Goal: Book appointment/travel/reservation

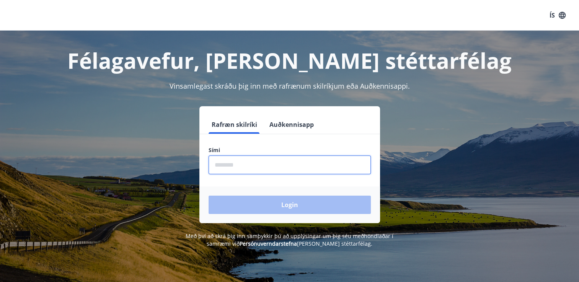
click at [213, 162] on input "phone" at bounding box center [290, 165] width 162 height 19
type input "********"
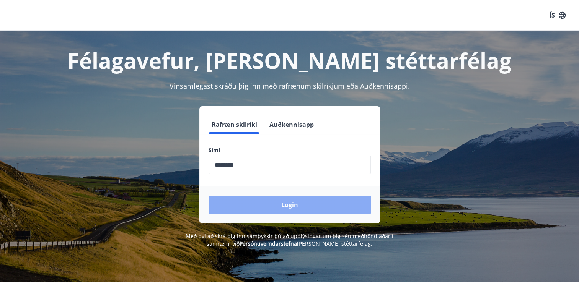
click at [288, 209] on button "Login" at bounding box center [290, 205] width 162 height 18
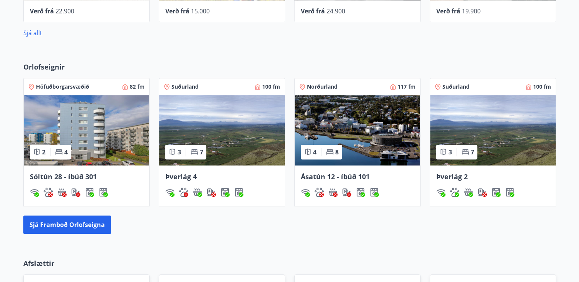
scroll to position [383, 0]
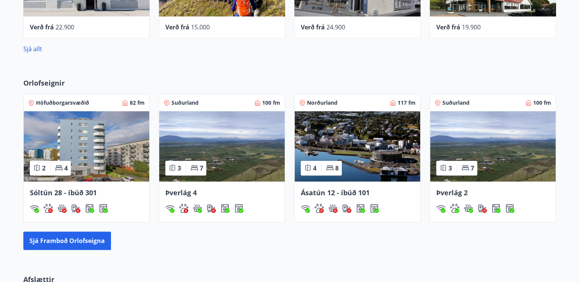
click at [325, 102] on span "Norðurland" at bounding box center [322, 103] width 31 height 8
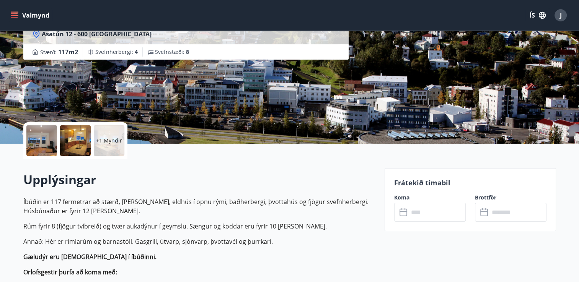
scroll to position [115, 0]
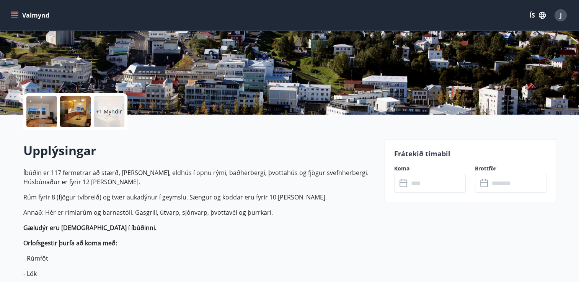
click at [403, 168] on label "Koma" at bounding box center [430, 169] width 72 height 8
drag, startPoint x: 403, startPoint y: 168, endPoint x: 421, endPoint y: 185, distance: 25.4
click at [421, 185] on input "text" at bounding box center [437, 183] width 57 height 19
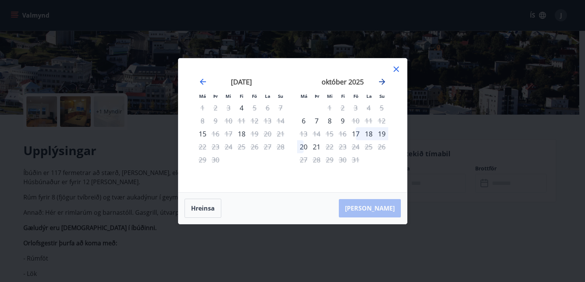
click at [383, 80] on icon "Move forward to switch to the next month." at bounding box center [382, 82] width 6 height 6
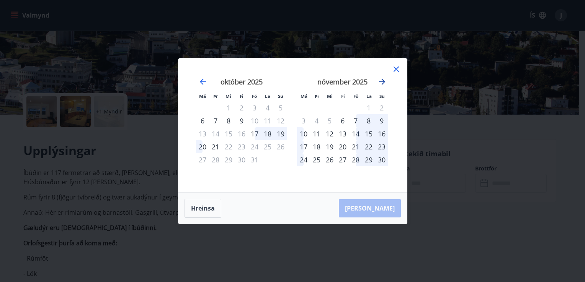
click at [380, 81] on icon "Move forward to switch to the next month." at bounding box center [381, 81] width 9 height 9
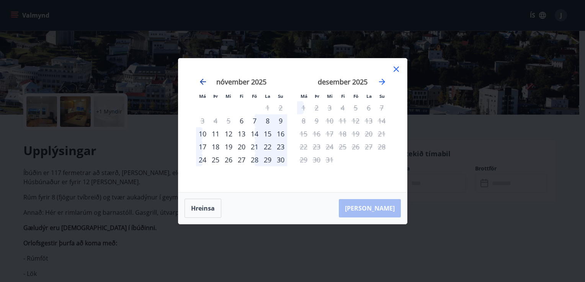
click at [201, 81] on icon "Move backward to switch to the previous month." at bounding box center [203, 82] width 6 height 6
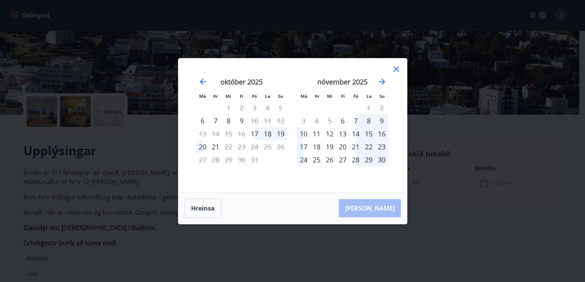
click at [315, 132] on div "11" at bounding box center [316, 133] width 13 height 13
click at [317, 132] on div "11" at bounding box center [316, 133] width 13 height 13
click at [329, 134] on div "12" at bounding box center [329, 133] width 13 height 13
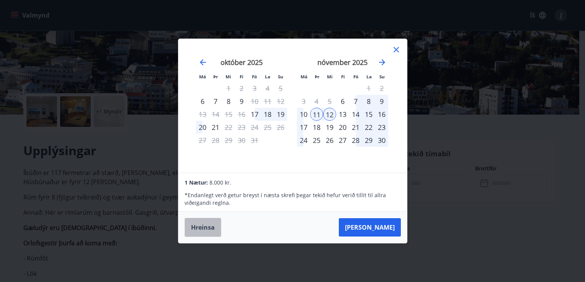
click at [203, 228] on button "Hreinsa" at bounding box center [202, 227] width 37 height 19
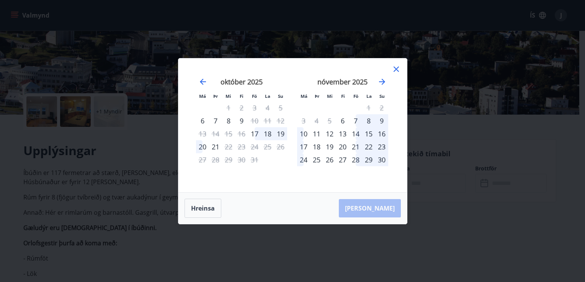
click at [395, 70] on icon at bounding box center [395, 69] width 5 height 5
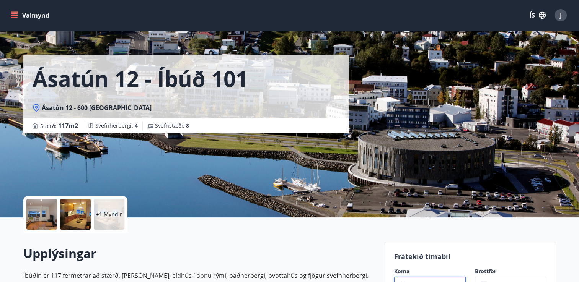
scroll to position [0, 0]
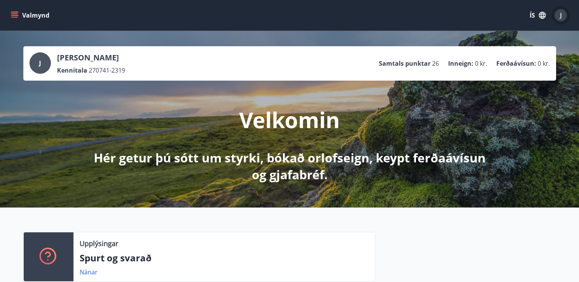
click at [560, 15] on span "J" at bounding box center [561, 15] width 2 height 8
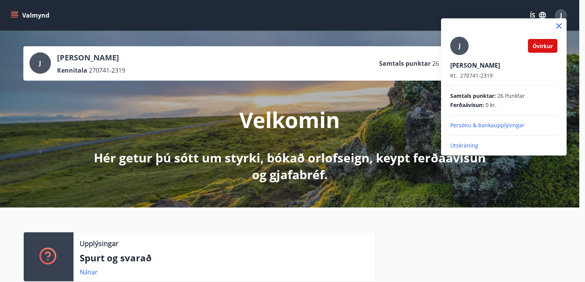
click at [460, 143] on p "Útskráning" at bounding box center [503, 146] width 107 height 8
